Goal: Information Seeking & Learning: Learn about a topic

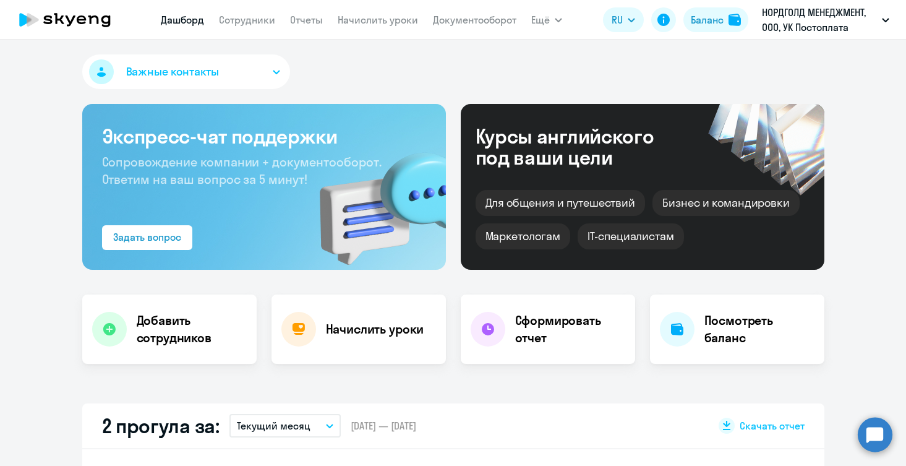
select select "30"
click at [238, 14] on link "Сотрудники" at bounding box center [247, 20] width 56 height 12
select select "30"
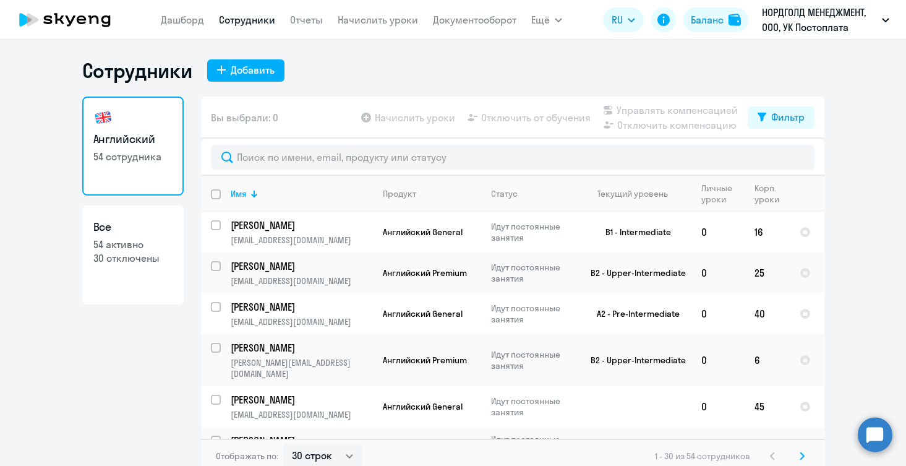
click at [131, 281] on link "Все 54 активно 30 отключены" at bounding box center [132, 254] width 101 height 99
select select "30"
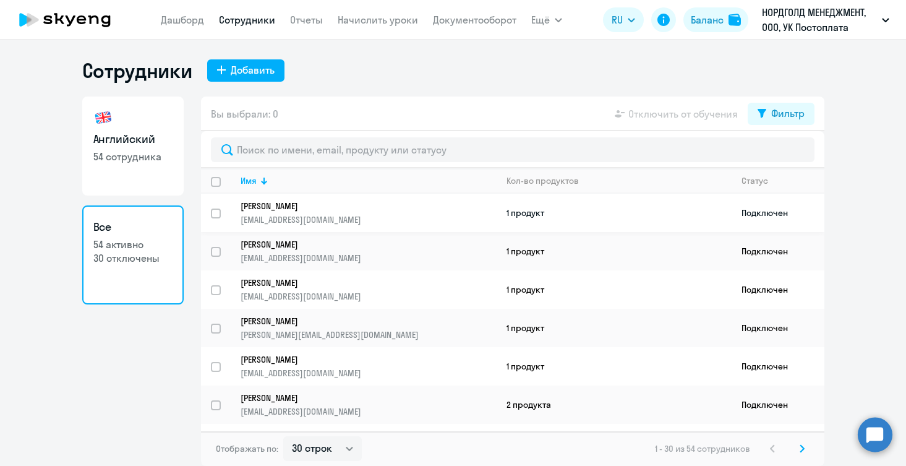
drag, startPoint x: 355, startPoint y: 221, endPoint x: 330, endPoint y: 221, distance: 25.4
drag, startPoint x: 234, startPoint y: 220, endPoint x: 368, endPoint y: 221, distance: 133.6
click at [368, 221] on td "[PERSON_NAME] [EMAIL_ADDRESS][DOMAIN_NAME]" at bounding box center [364, 213] width 266 height 38
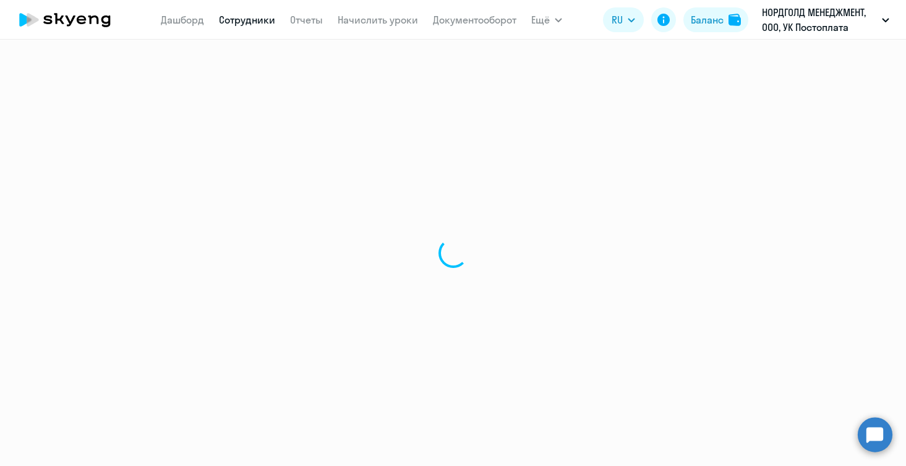
select select "english"
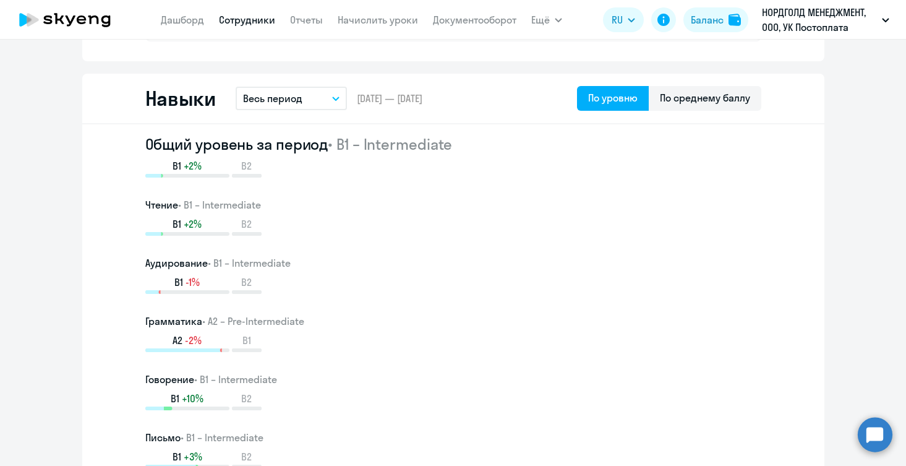
scroll to position [658, 0]
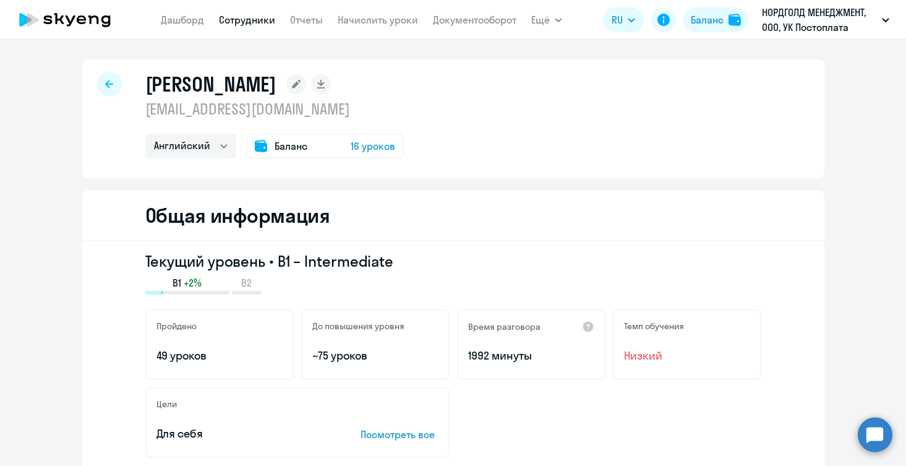
select select "30"
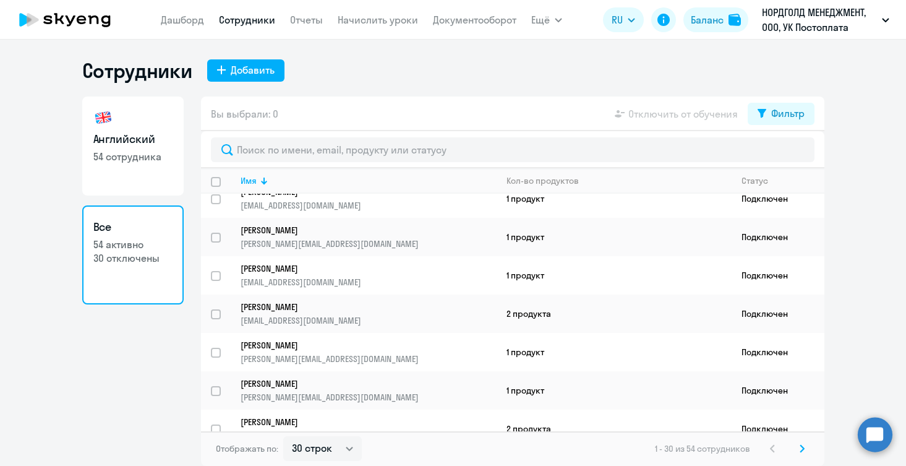
scroll to position [94, 0]
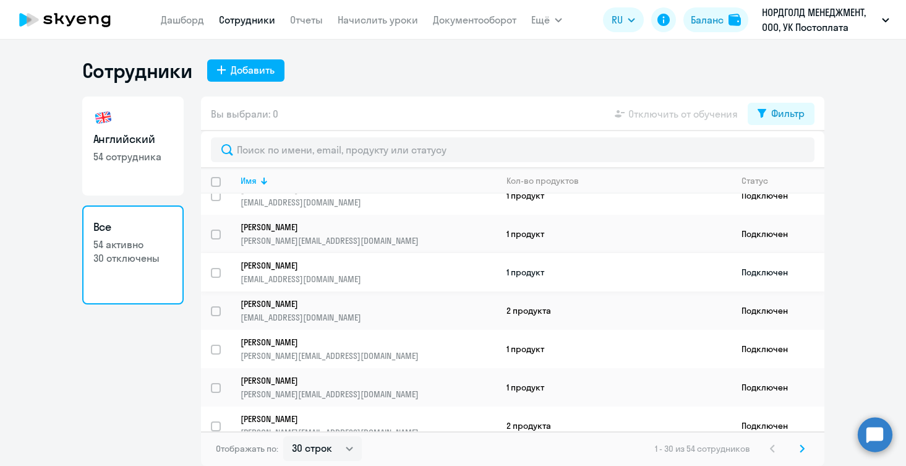
click at [332, 273] on p "[EMAIL_ADDRESS][DOMAIN_NAME]" at bounding box center [368, 278] width 255 height 11
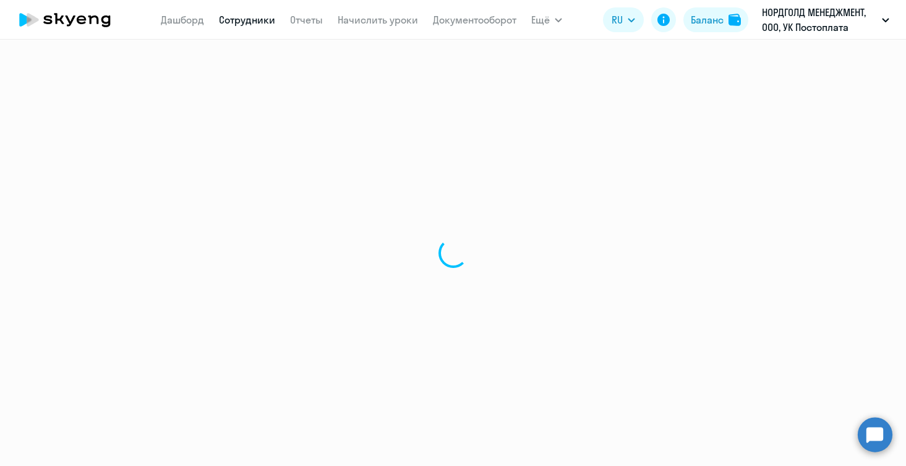
select select "english"
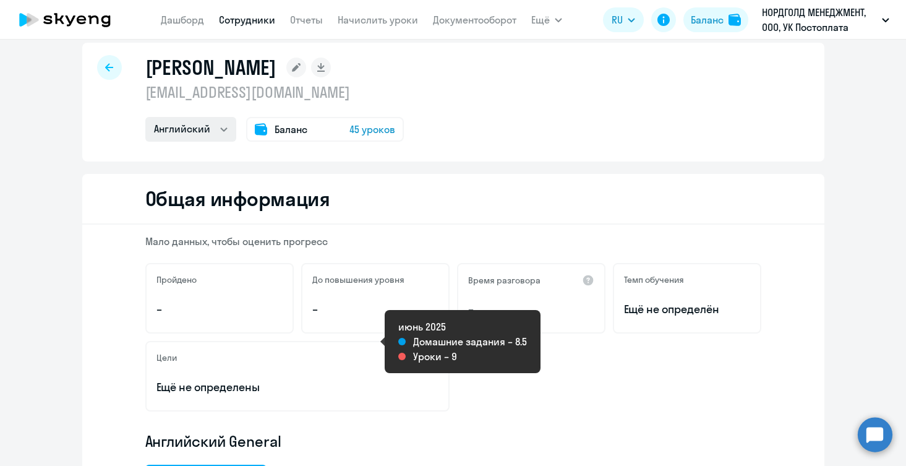
scroll to position [2, 0]
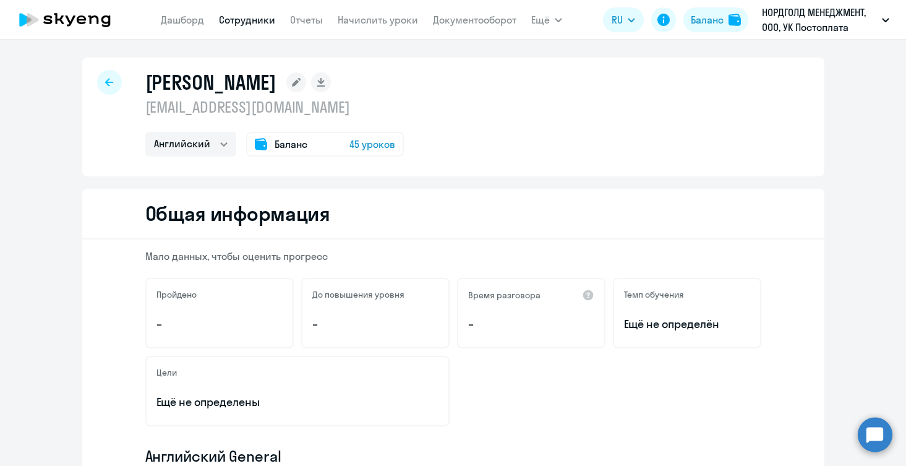
select select "30"
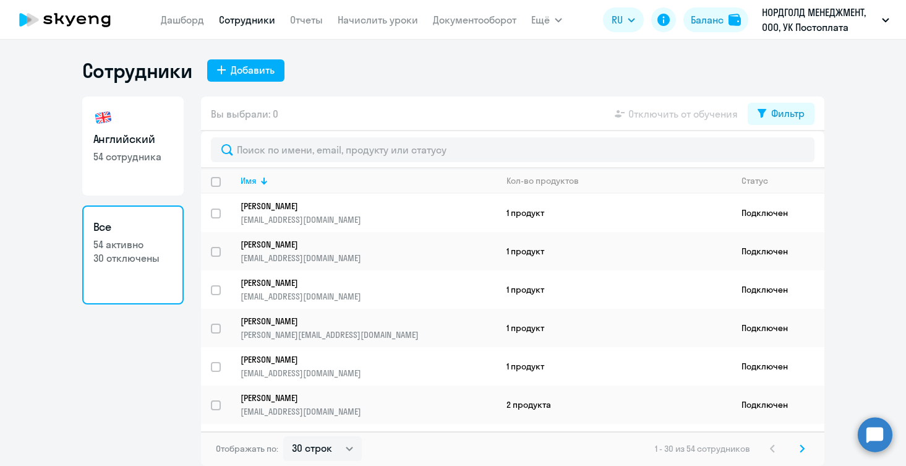
click at [153, 178] on link "Английский 54 сотрудника" at bounding box center [132, 145] width 101 height 99
select select "30"
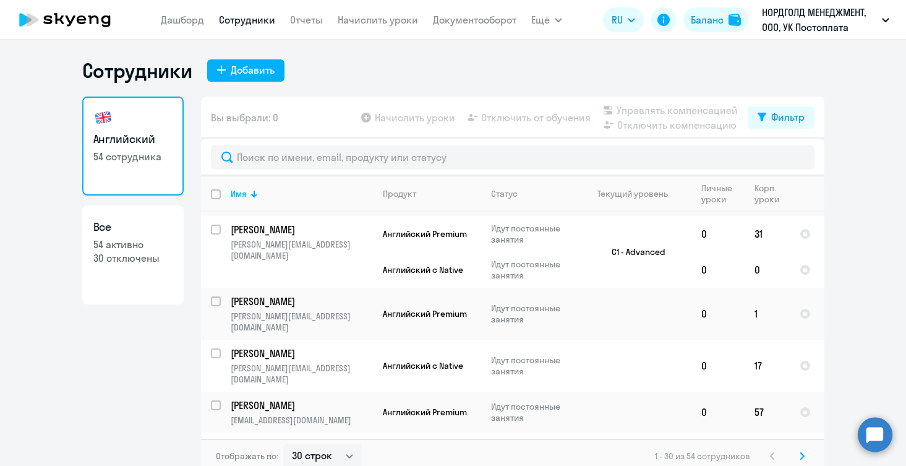
scroll to position [432, 0]
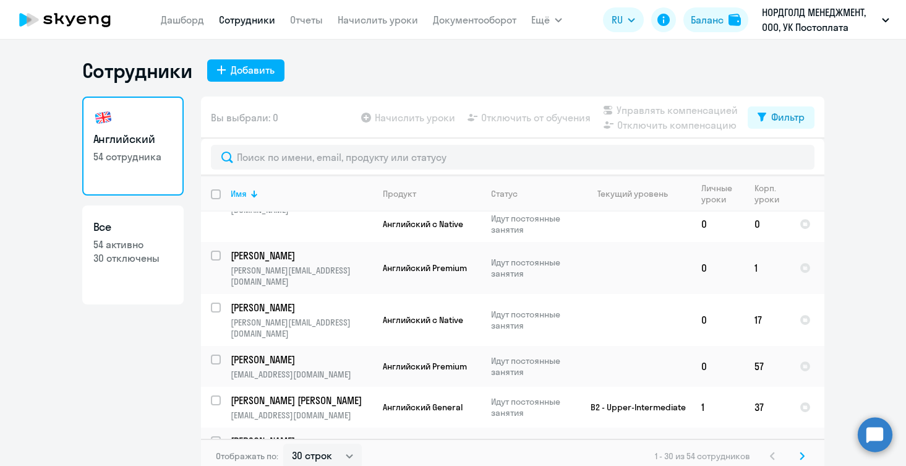
click at [158, 293] on link "Все 54 активно 30 отключены" at bounding box center [132, 254] width 101 height 99
select select "30"
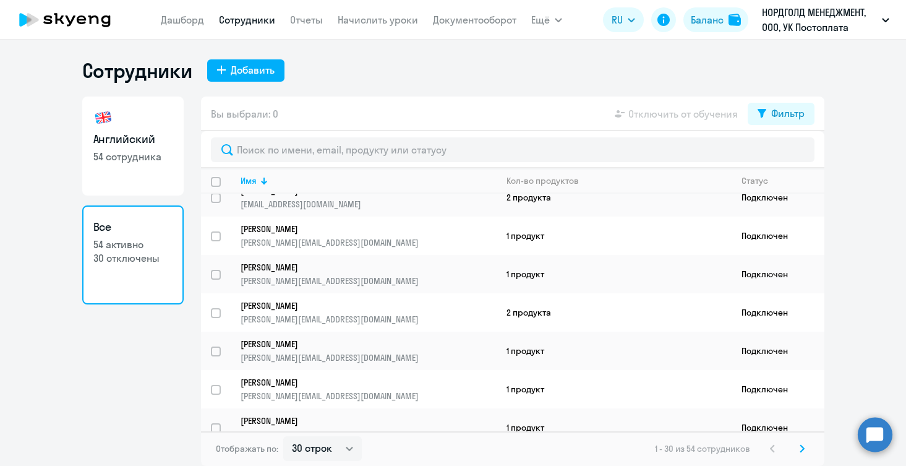
scroll to position [163, 0]
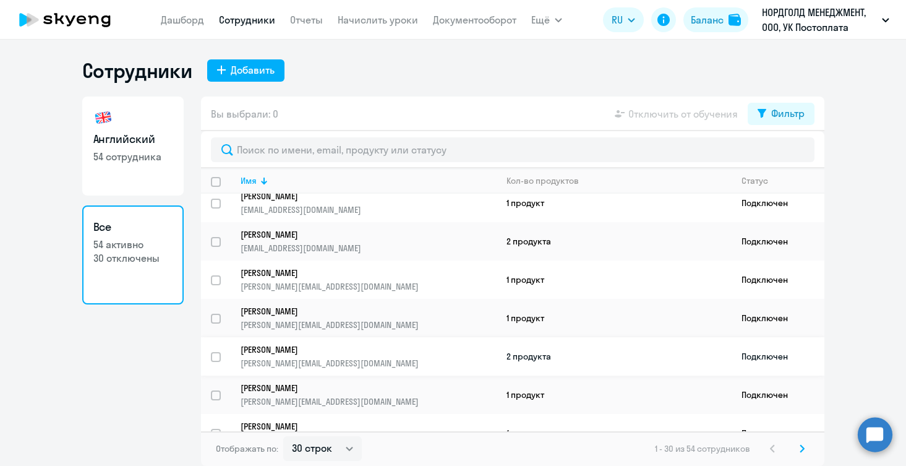
click at [281, 353] on p "[PERSON_NAME]" at bounding box center [360, 349] width 239 height 11
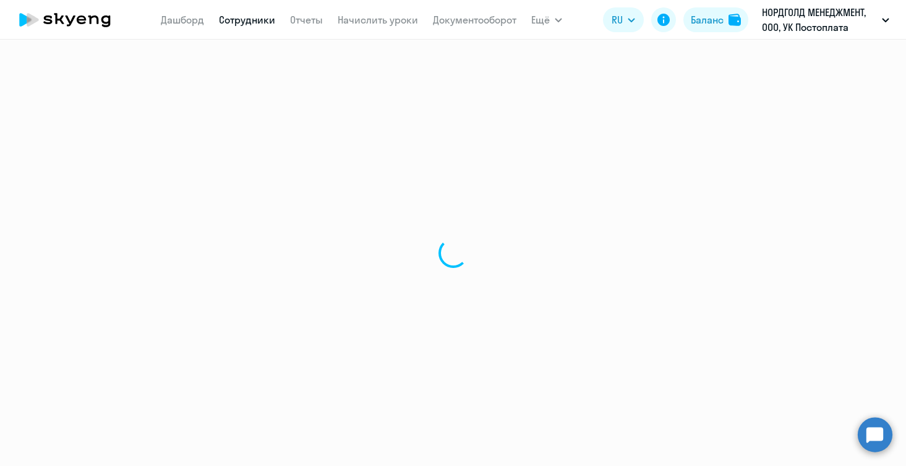
select select "english"
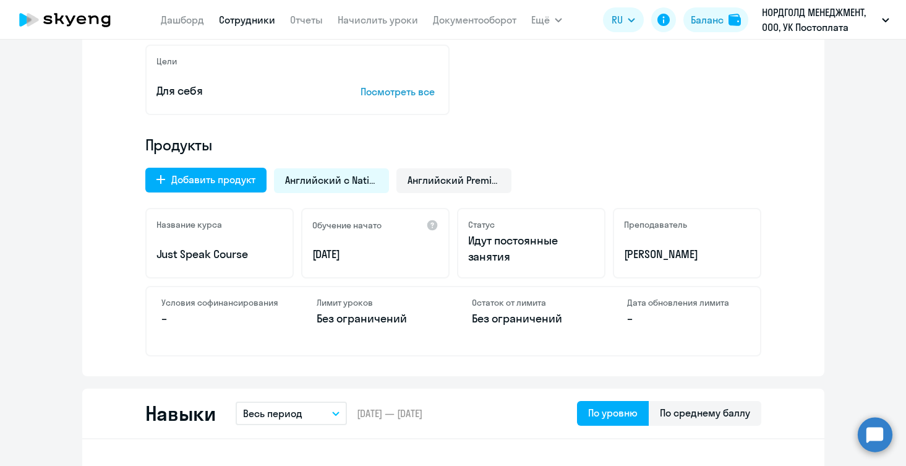
scroll to position [322, 0]
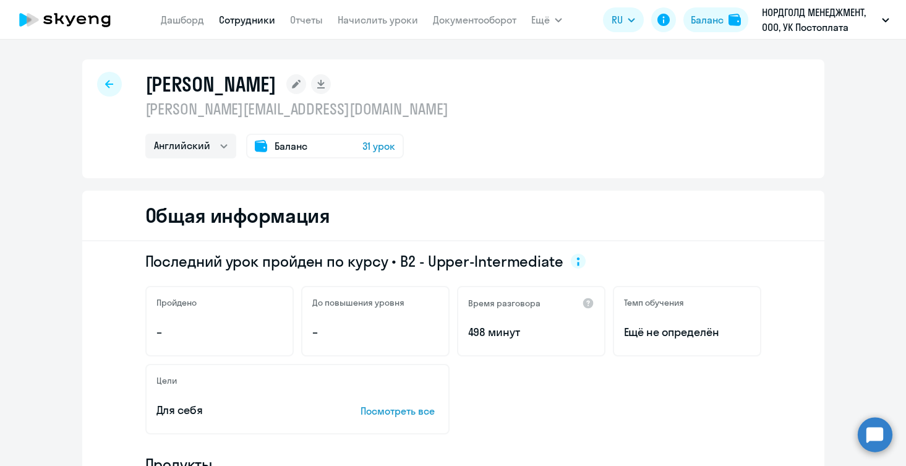
select select "30"
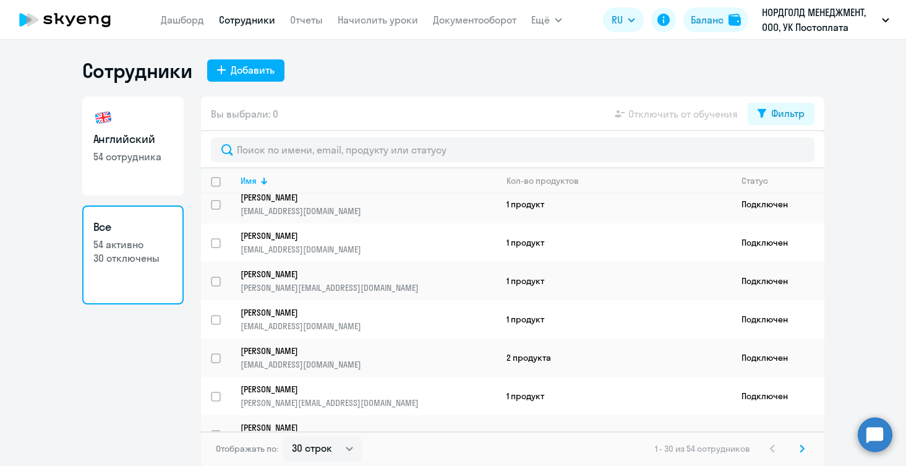
scroll to position [78, 0]
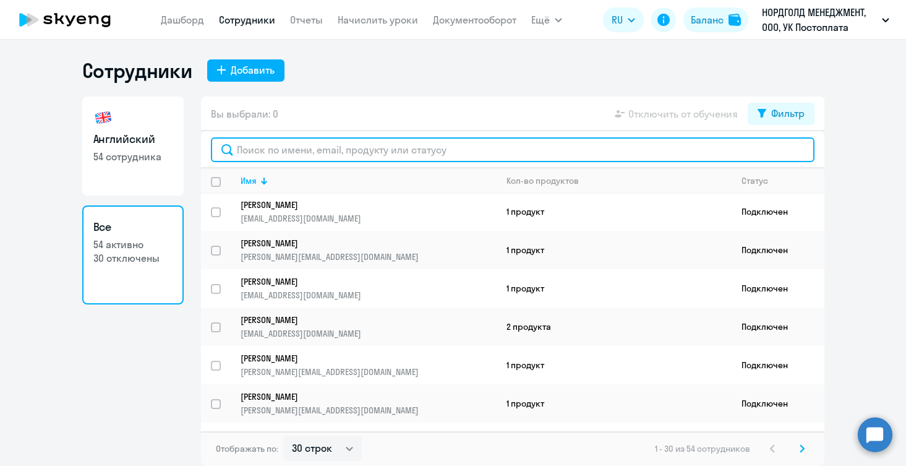
click at [377, 147] on input "text" at bounding box center [513, 149] width 604 height 25
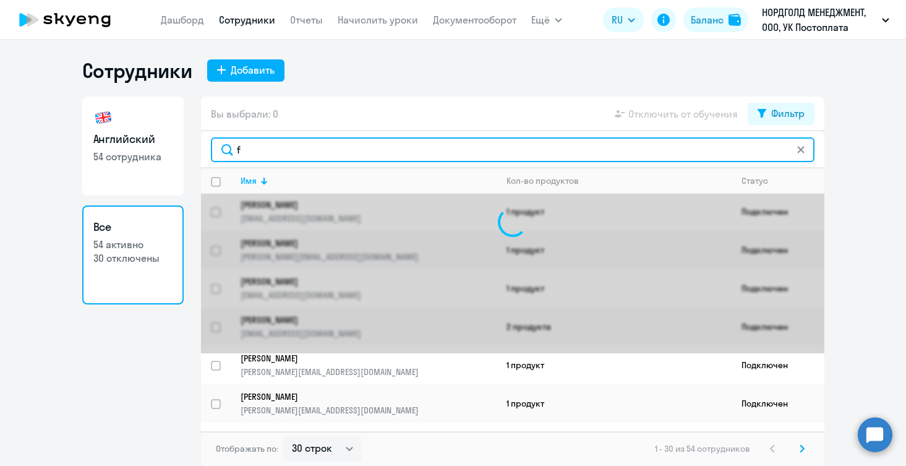
scroll to position [0, 0]
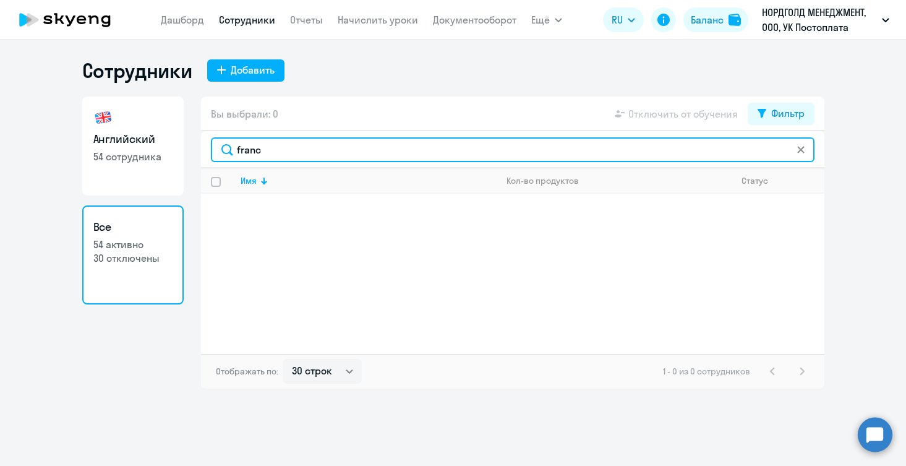
type input "franch"
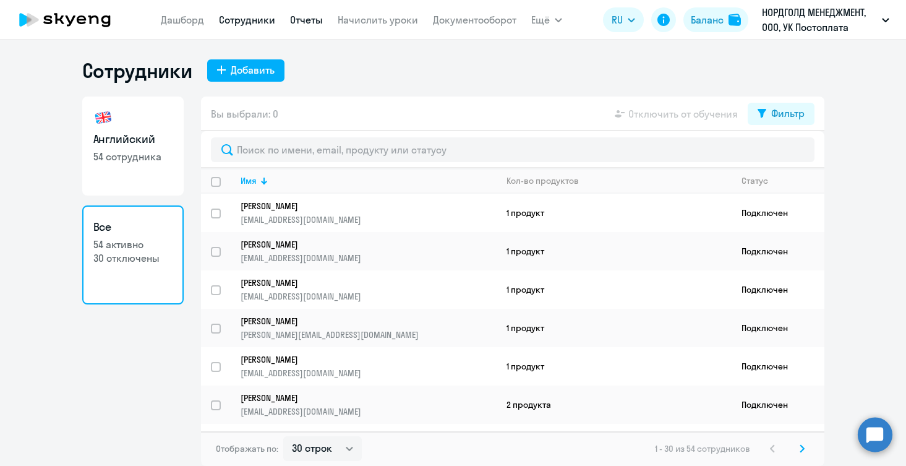
click at [301, 21] on link "Отчеты" at bounding box center [306, 20] width 33 height 12
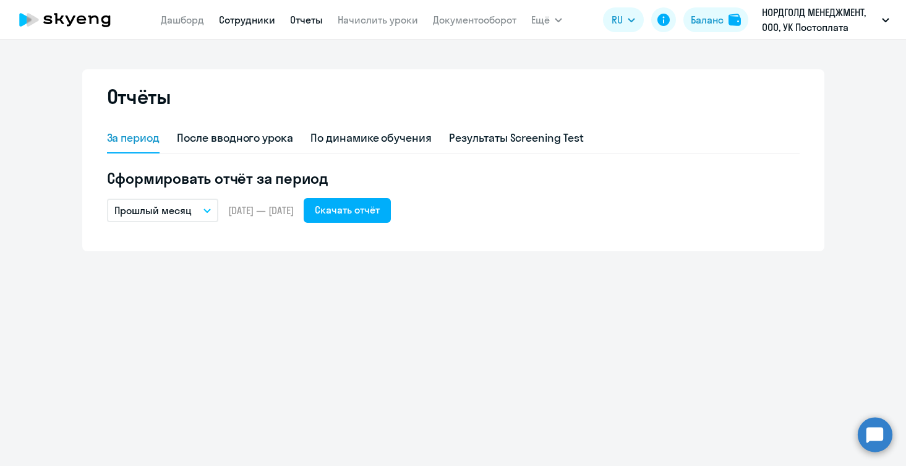
click at [242, 21] on link "Сотрудники" at bounding box center [247, 20] width 56 height 12
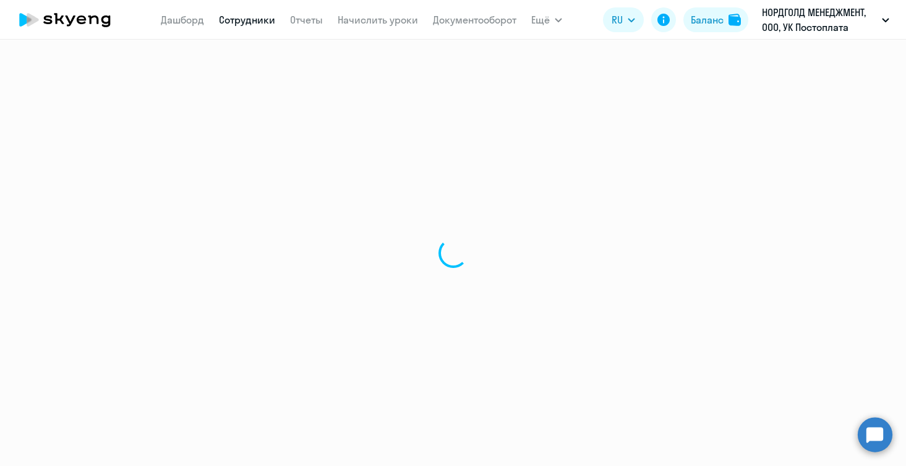
select select "30"
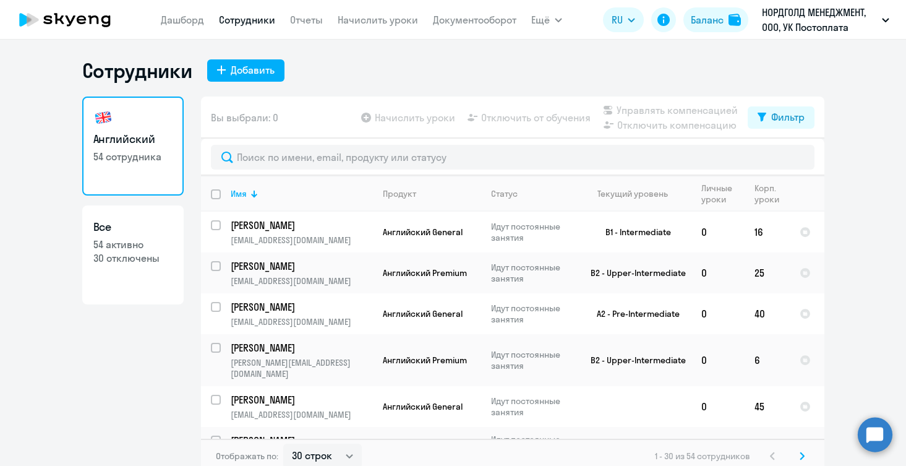
click at [157, 285] on link "Все 54 активно 30 отключены" at bounding box center [132, 254] width 101 height 99
select select "30"
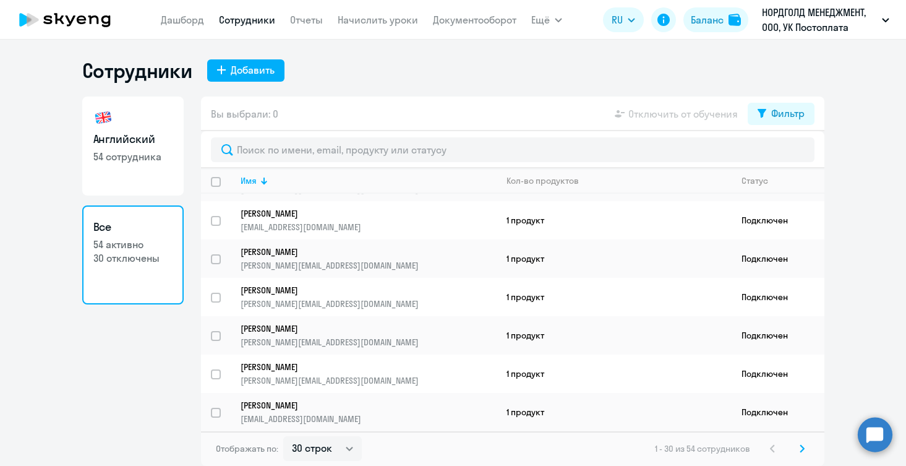
scroll to position [913, 0]
click at [384, 366] on p "[PERSON_NAME]" at bounding box center [360, 366] width 239 height 11
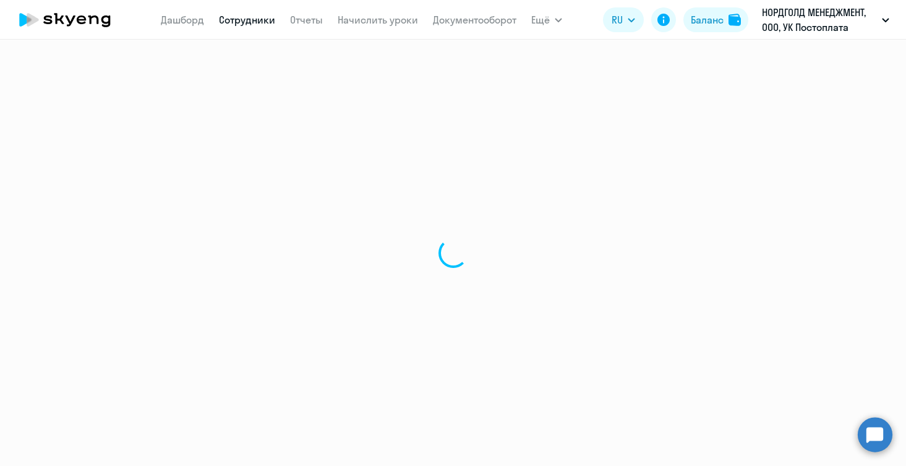
select select "english"
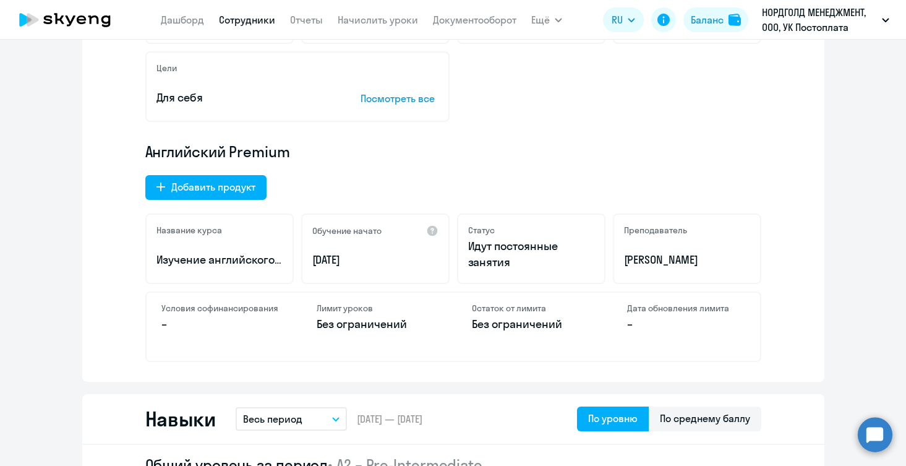
scroll to position [330, 0]
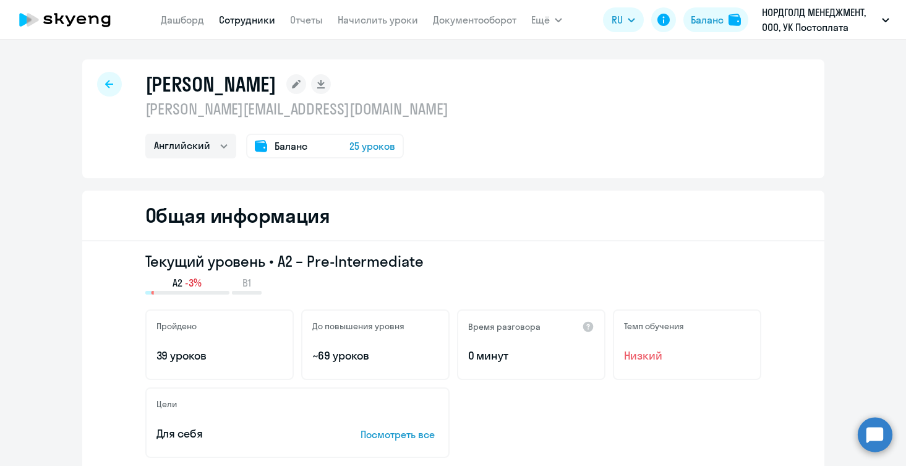
select select "30"
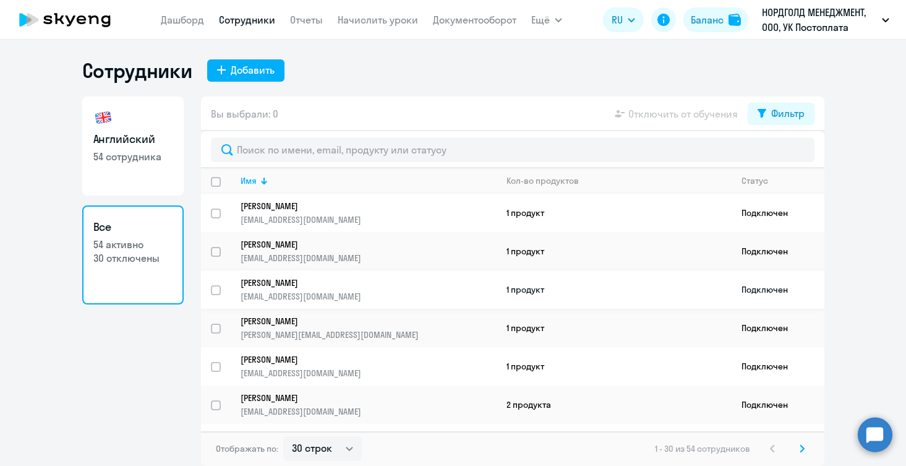
click at [379, 291] on p "[EMAIL_ADDRESS][DOMAIN_NAME]" at bounding box center [368, 296] width 255 height 11
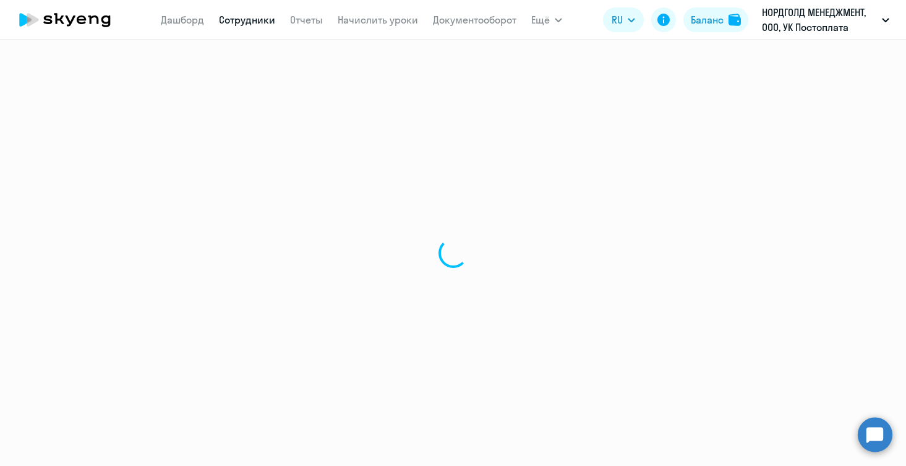
select select "english"
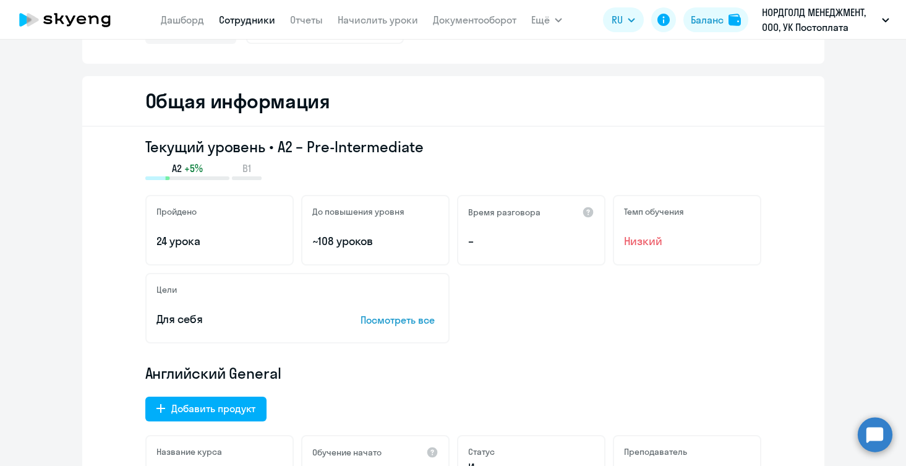
scroll to position [121, 0]
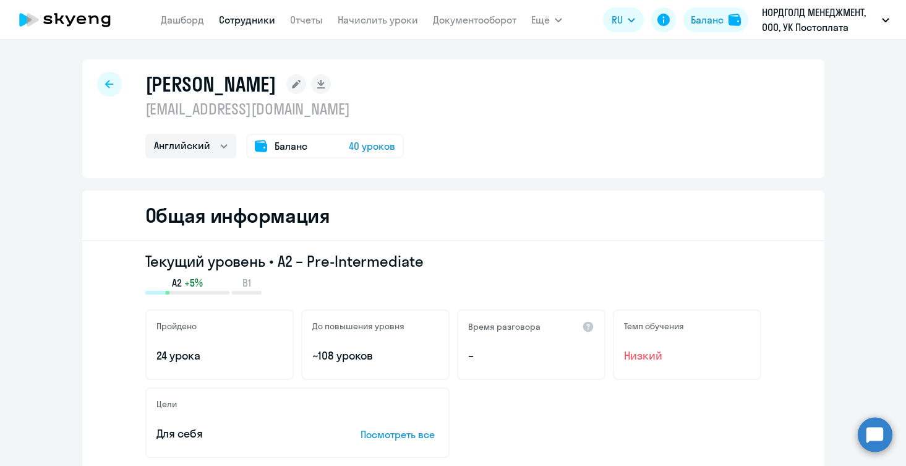
select select "30"
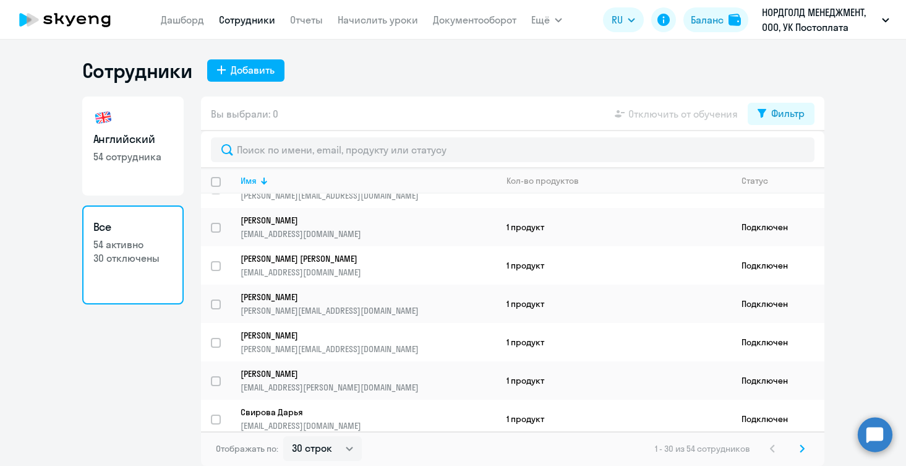
scroll to position [411, 0]
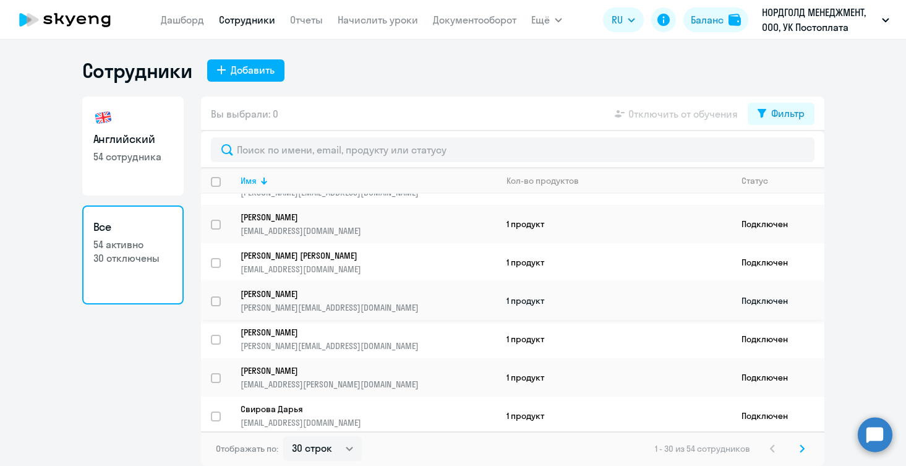
click at [314, 294] on p "[PERSON_NAME]" at bounding box center [360, 293] width 239 height 11
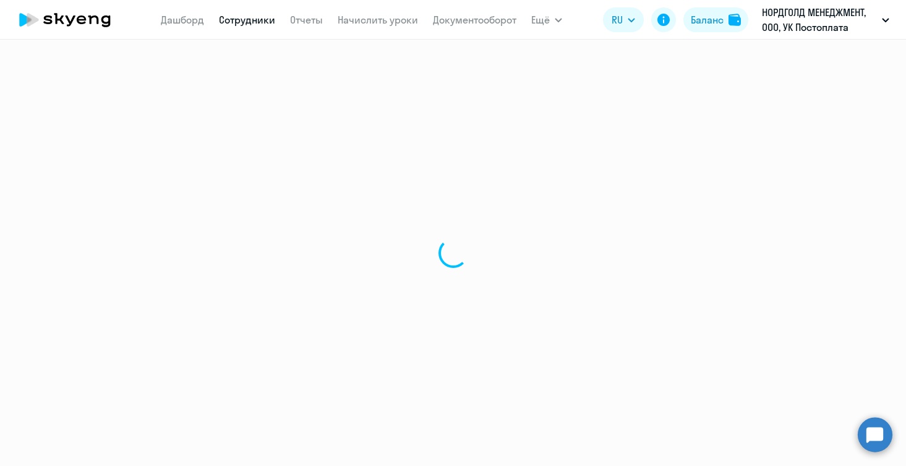
select select "english"
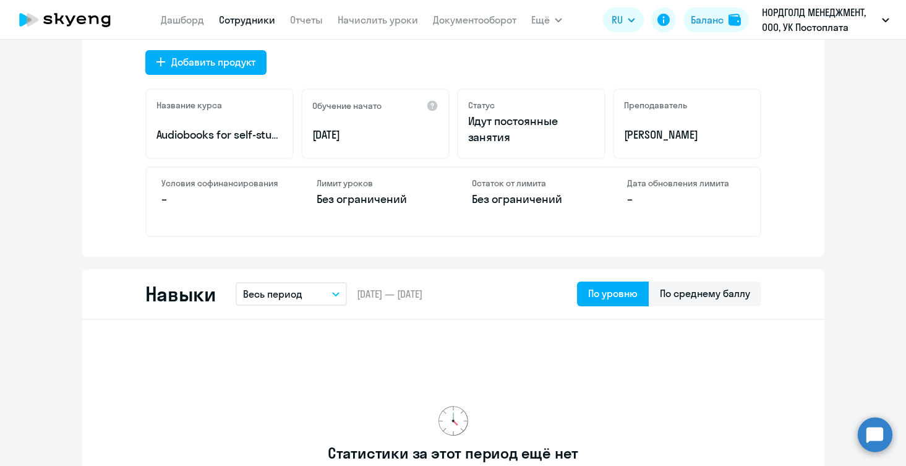
scroll to position [444, 0]
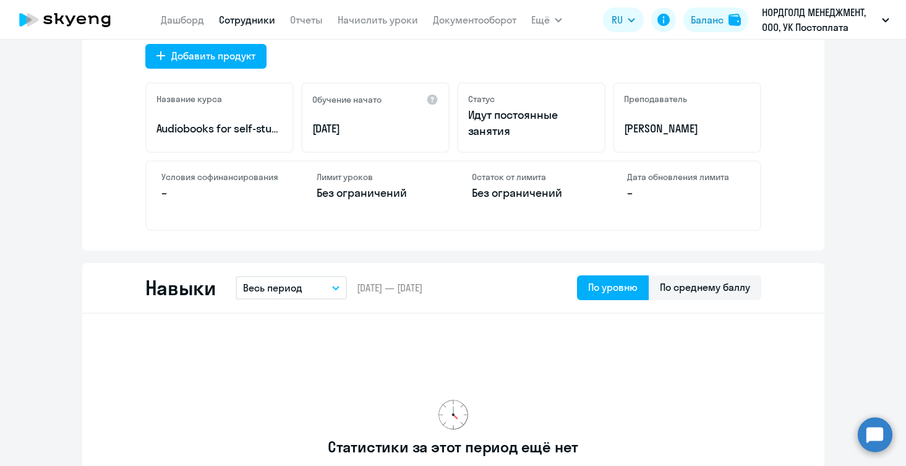
select select "30"
